Goal: Find specific page/section: Find specific page/section

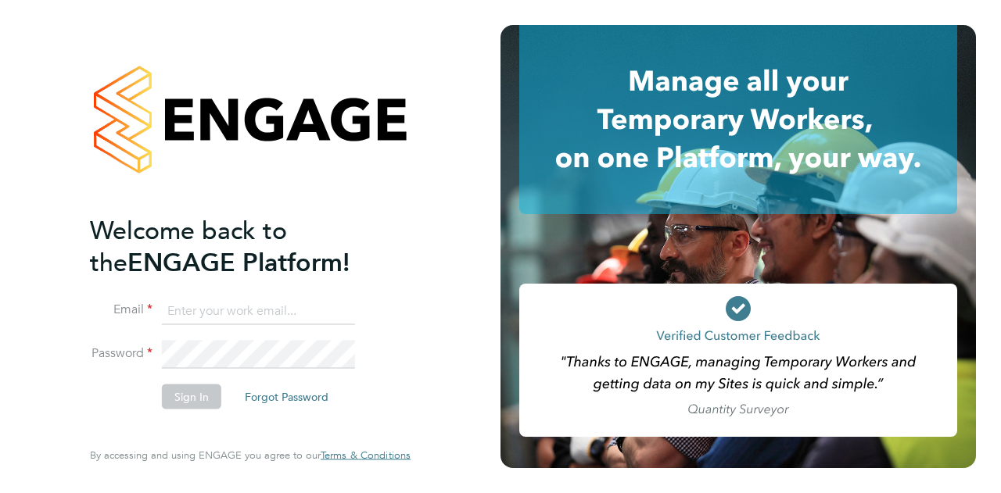
type input "[PERSON_NAME][EMAIL_ADDRESS][PERSON_NAME][DOMAIN_NAME]"
click at [199, 395] on button "Sign In" at bounding box center [191, 396] width 59 height 25
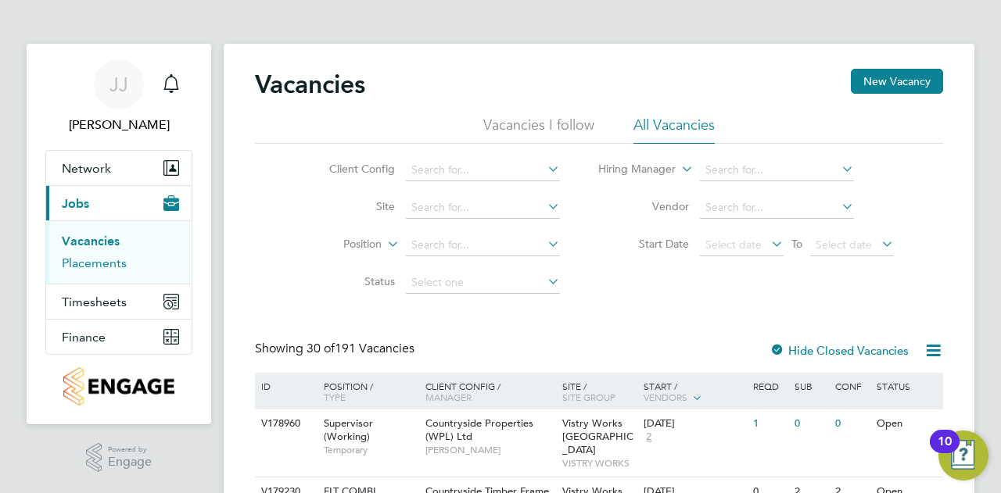
click at [106, 260] on link "Placements" at bounding box center [94, 263] width 65 height 15
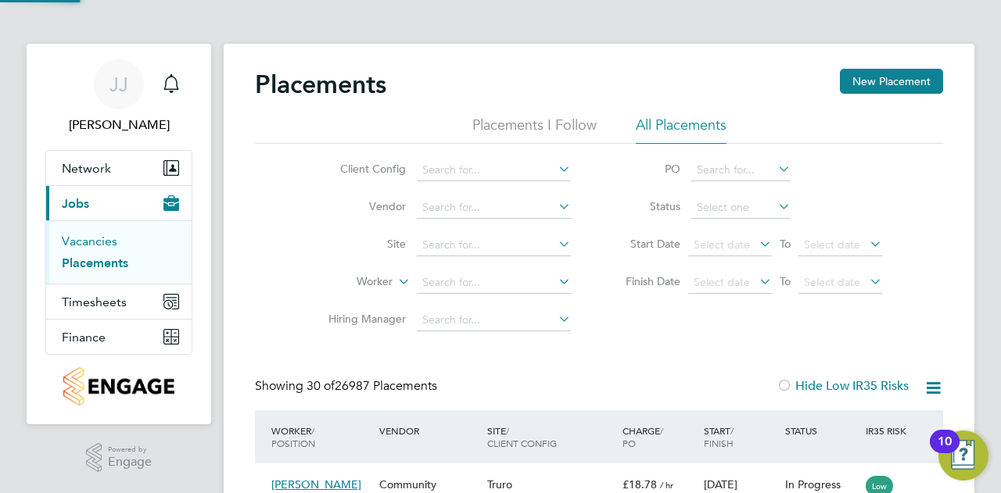
click at [88, 243] on link "Vacancies" at bounding box center [89, 241] width 55 height 15
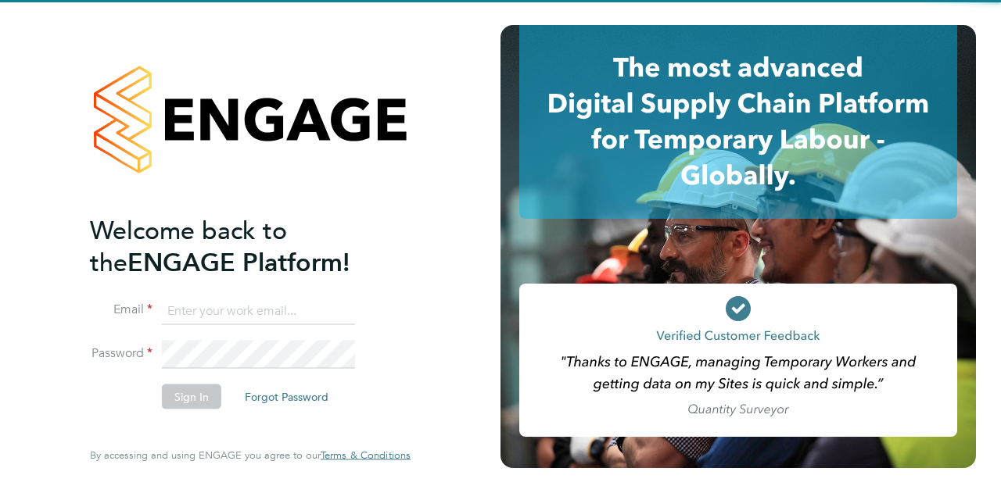
type input "[PERSON_NAME][EMAIL_ADDRESS][PERSON_NAME][DOMAIN_NAME]"
click at [182, 390] on button "Sign In" at bounding box center [191, 396] width 59 height 25
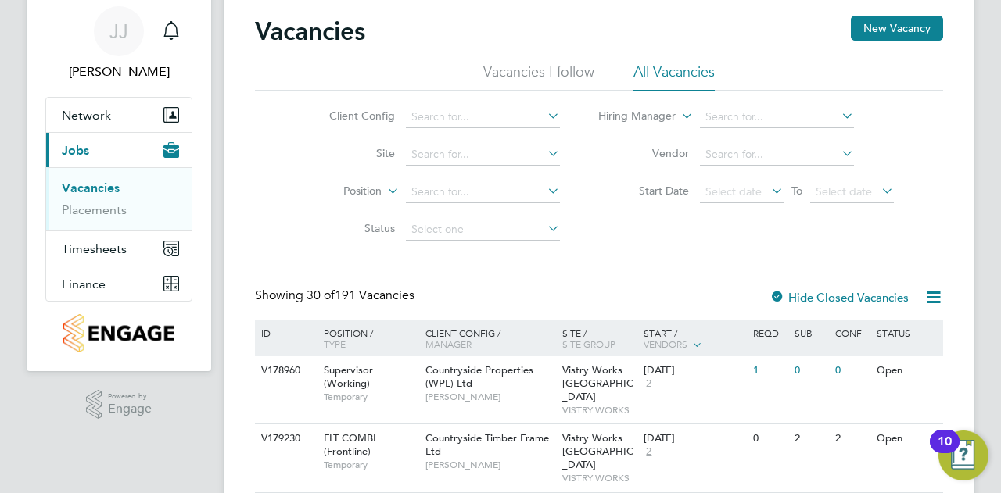
scroll to position [78, 0]
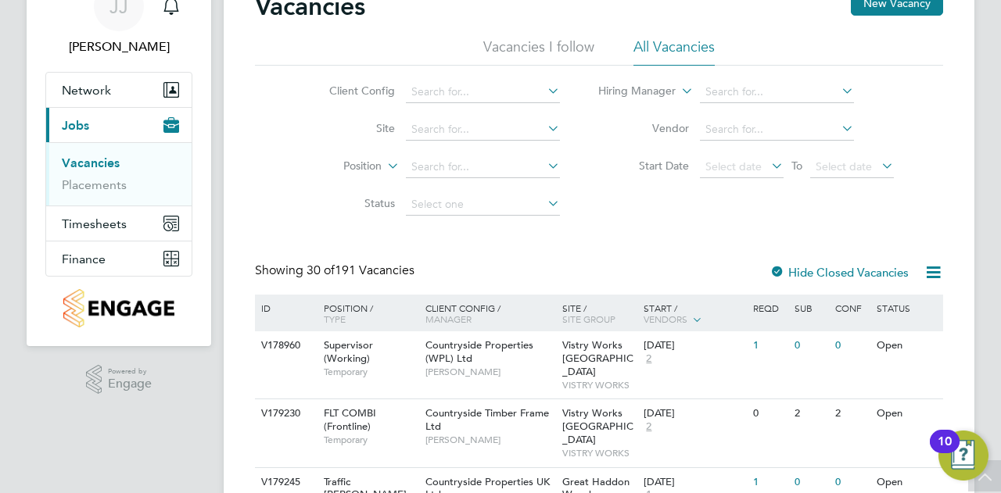
click at [84, 159] on link "Vacancies" at bounding box center [91, 163] width 58 height 15
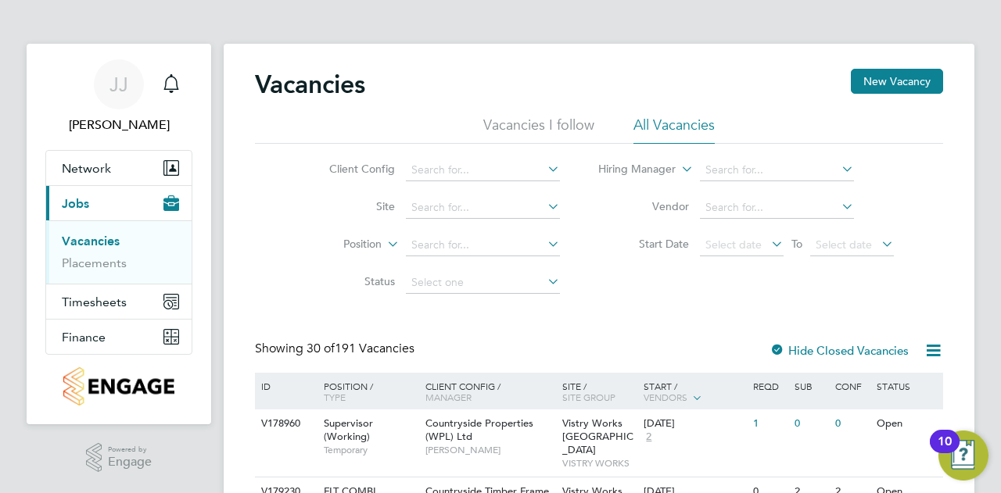
click at [109, 244] on link "Vacancies" at bounding box center [91, 241] width 58 height 15
drag, startPoint x: 270, startPoint y: 249, endPoint x: 260, endPoint y: 249, distance: 10.2
click at [270, 249] on div "Client Config Site Position Status Hiring Manager Vendor Start Date Select date…" at bounding box center [599, 223] width 688 height 158
click at [90, 263] on link "Placements" at bounding box center [94, 263] width 65 height 15
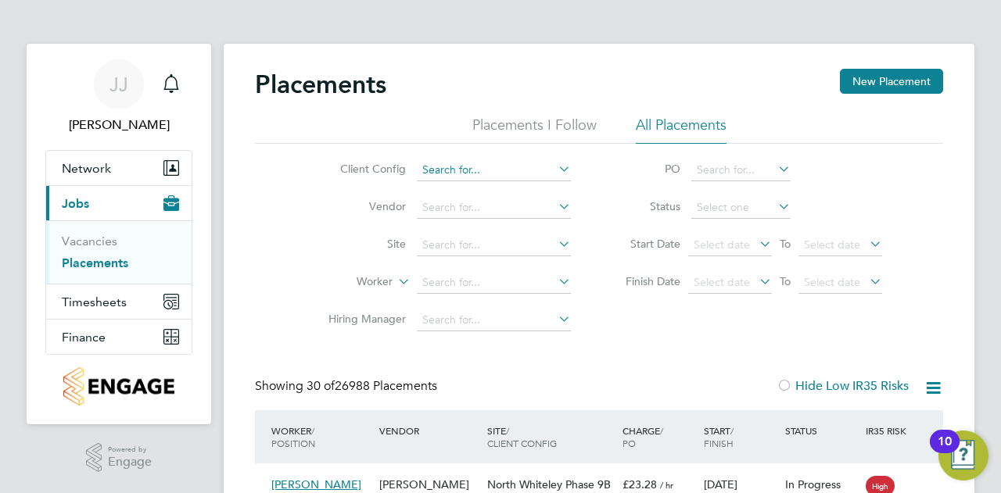
click at [464, 170] on input at bounding box center [494, 170] width 154 height 22
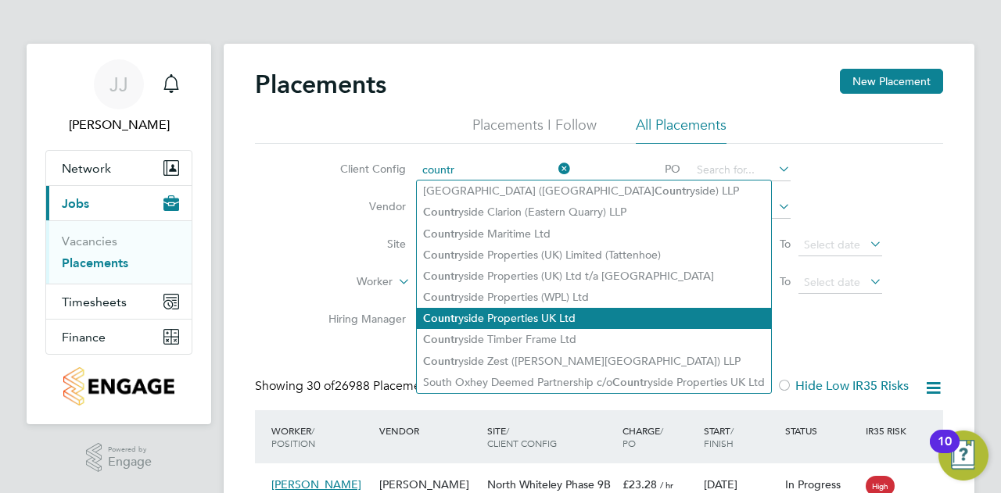
click at [538, 320] on li "Countr yside Properties UK Ltd" at bounding box center [594, 318] width 354 height 21
type input "Countryside Properties UK Ltd"
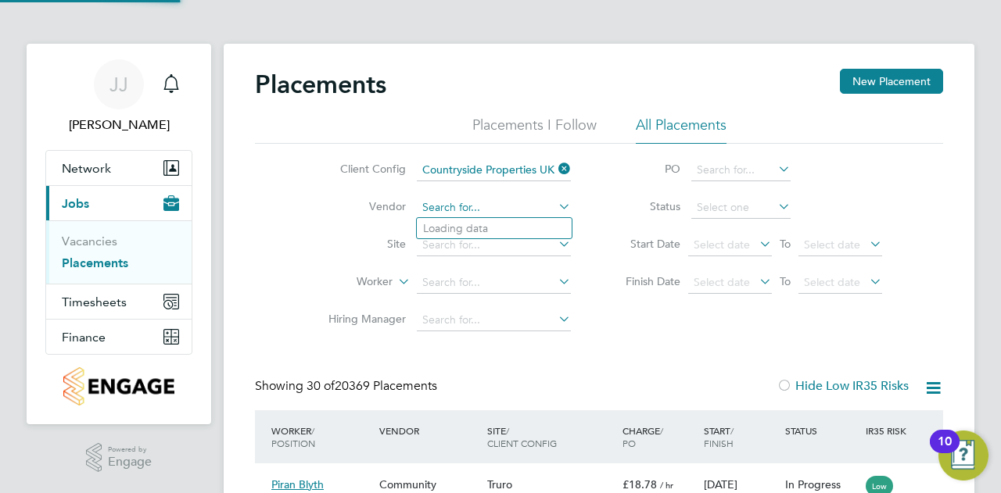
click at [528, 201] on input at bounding box center [494, 208] width 154 height 22
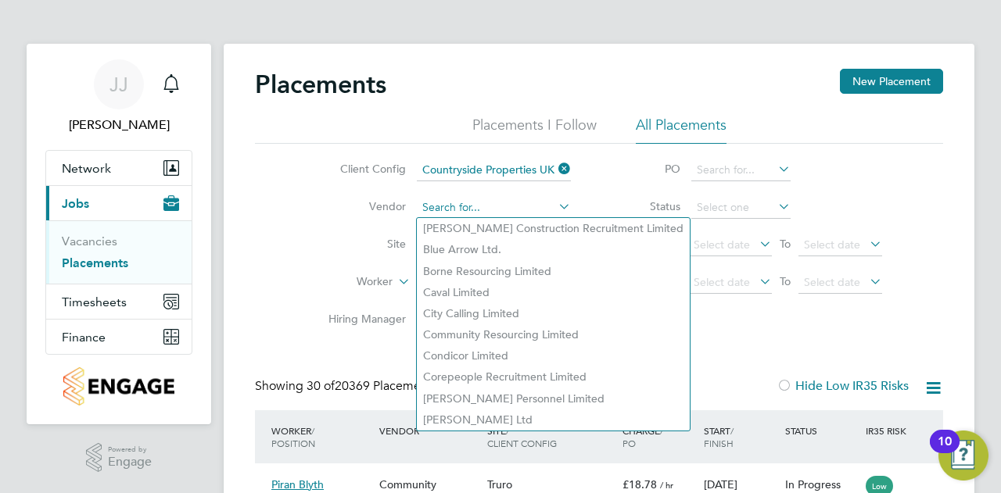
click at [466, 208] on input at bounding box center [494, 208] width 154 height 22
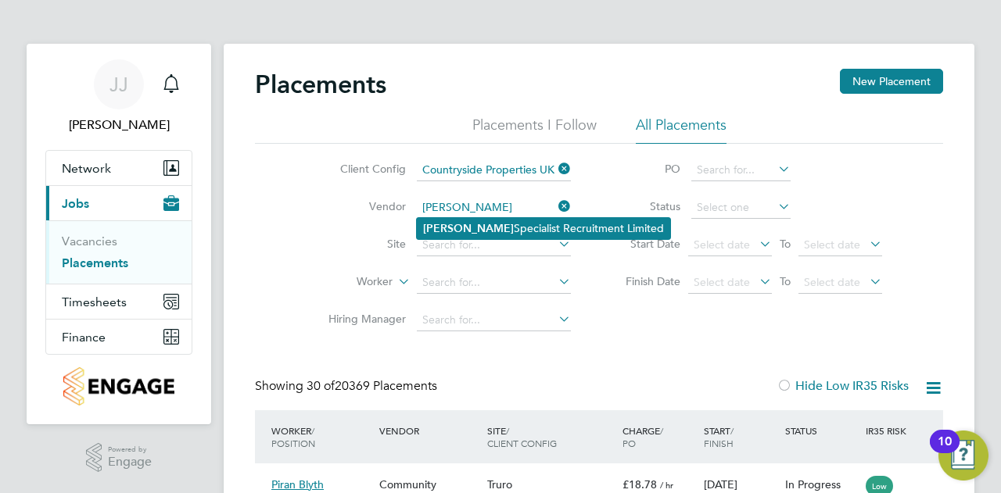
click at [477, 232] on li "Hays Specialist Recruitment Limited" at bounding box center [543, 228] width 253 height 21
type input "Hays Specialist Recruitment Limited"
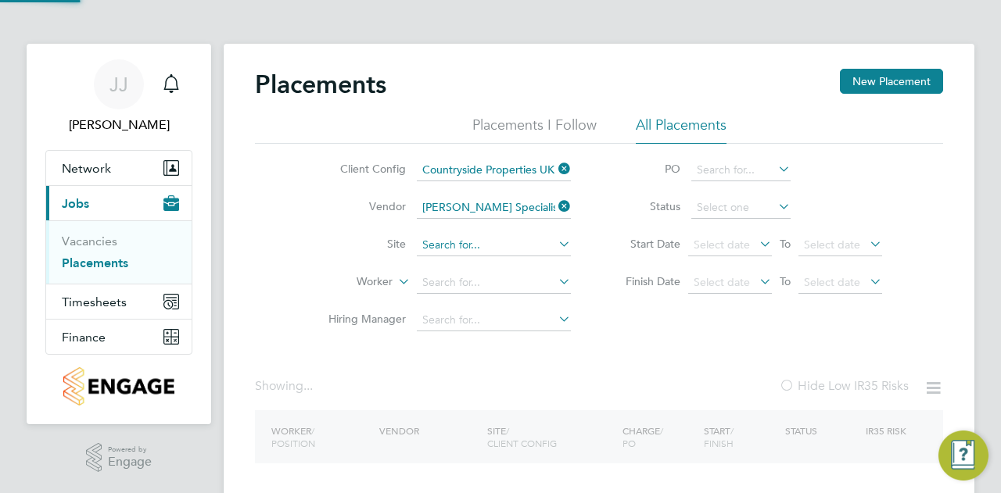
click at [491, 245] on input at bounding box center [494, 246] width 154 height 22
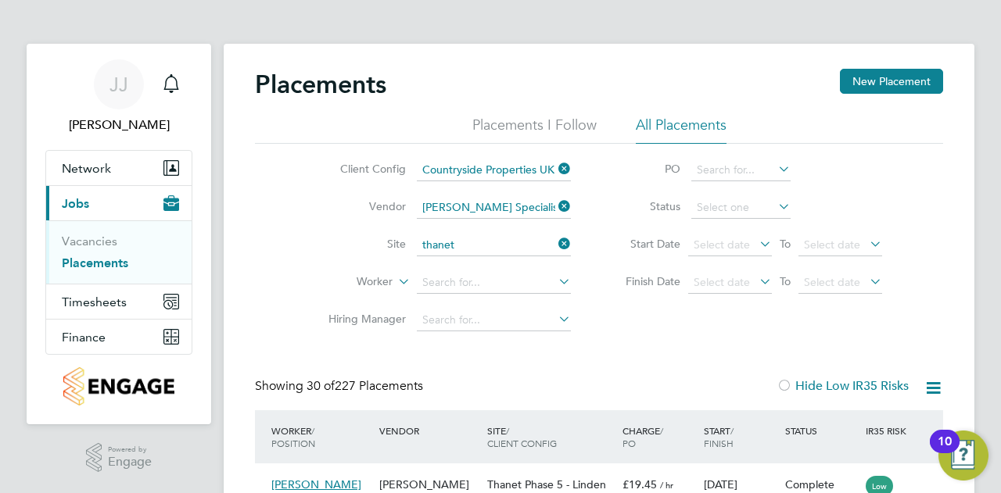
click at [528, 265] on li "Thanet - Westwood Point - P4 - Bovis" at bounding box center [513, 266] width 192 height 21
type input "Thanet - Westwood Point - P4 - Bovis"
click at [741, 205] on input at bounding box center [740, 208] width 99 height 22
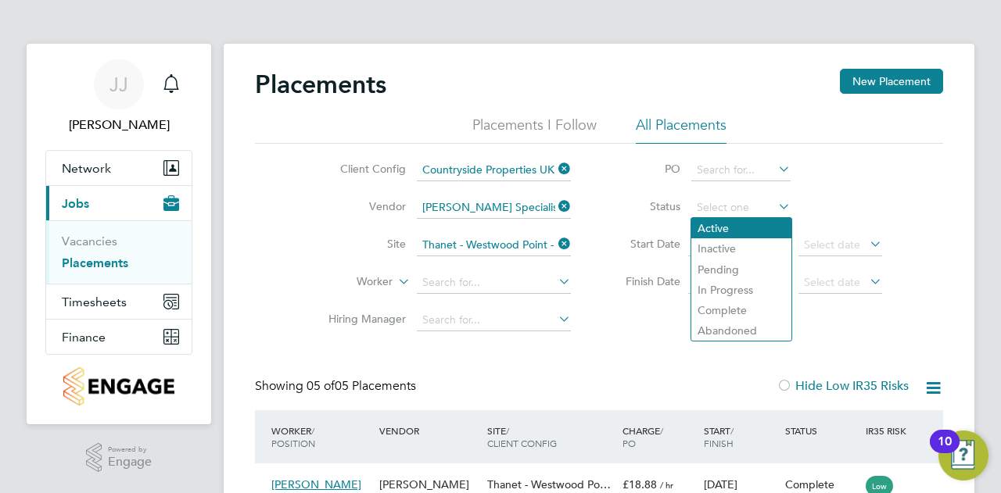
click at [741, 227] on li "Active" at bounding box center [741, 228] width 100 height 20
type input "Active"
